Goal: Task Accomplishment & Management: Use online tool/utility

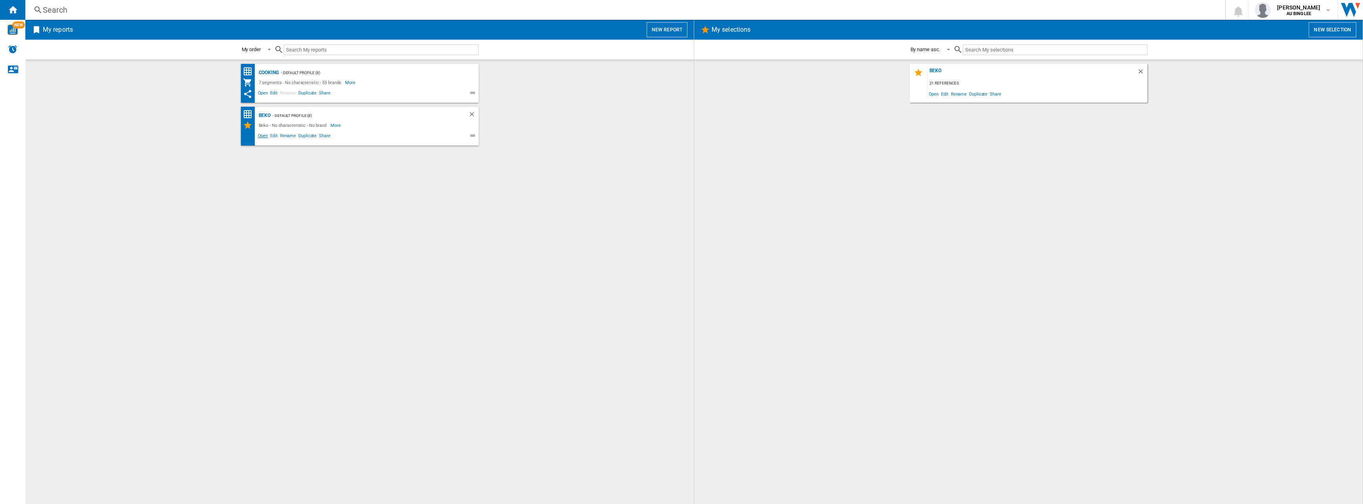
click at [265, 133] on span "Open" at bounding box center [263, 137] width 13 height 10
